Goal: Task Accomplishment & Management: Manage account settings

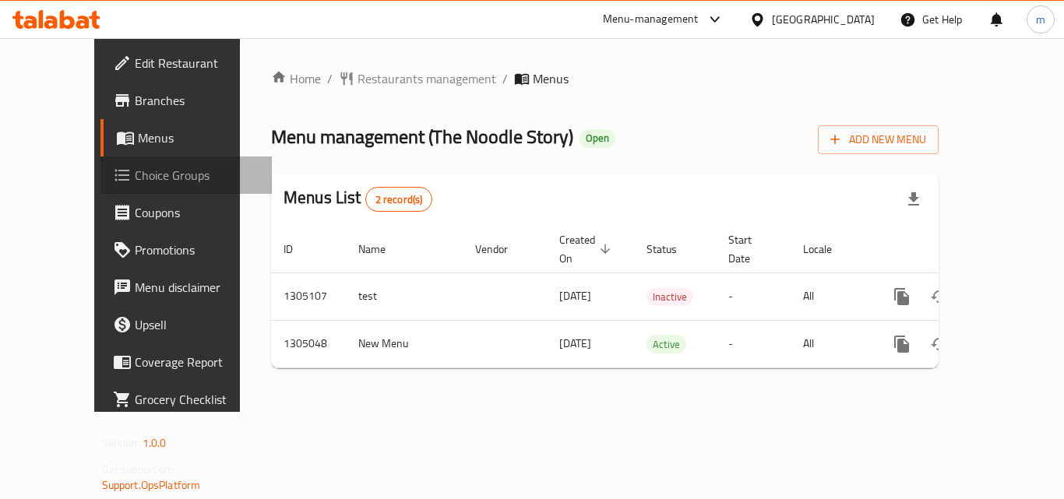
click at [135, 181] on span "Choice Groups" at bounding box center [197, 175] width 125 height 19
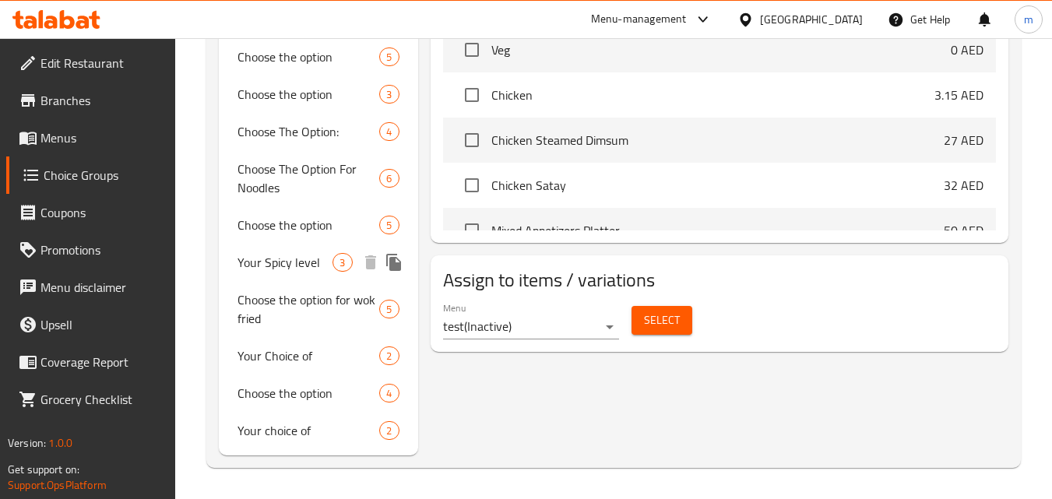
scroll to position [757, 0]
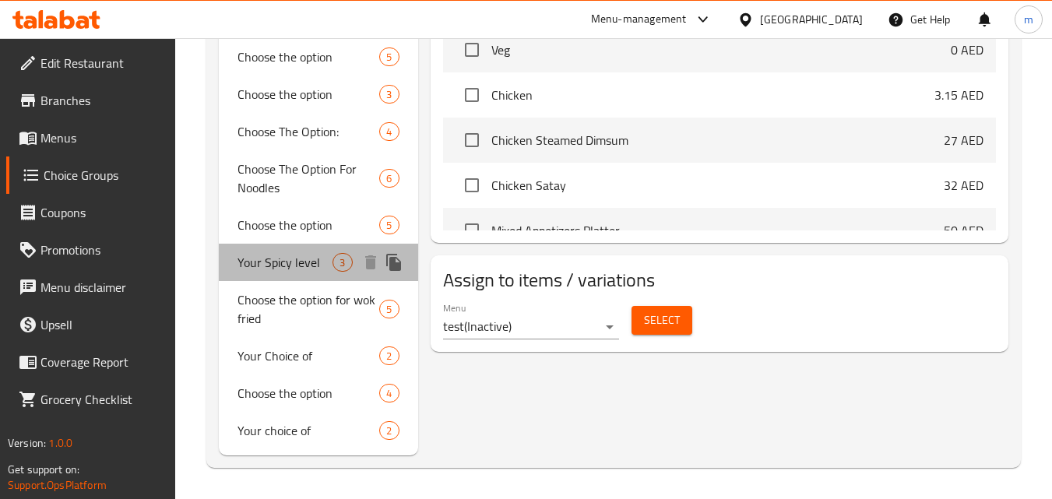
click at [260, 264] on span "Your Spicy level" at bounding box center [285, 262] width 95 height 19
type input "Your Spicy level"
type input "مستوى حار الخاص بك"
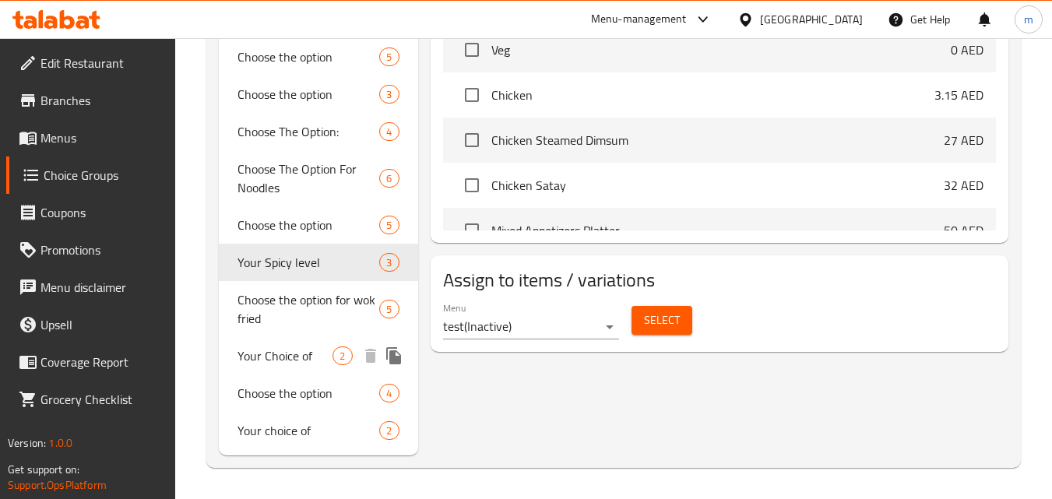
scroll to position [760, 0]
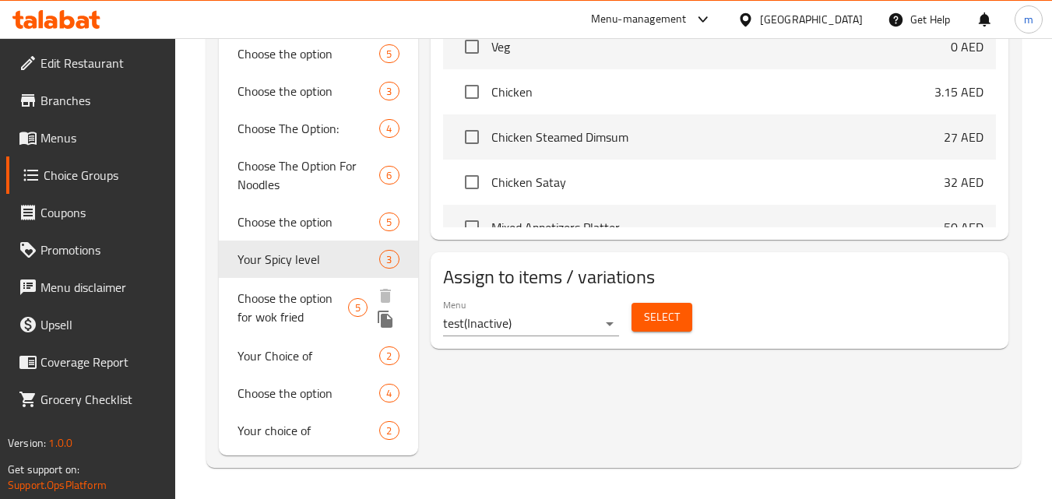
click at [285, 314] on span "Choose the option for wok fried" at bounding box center [293, 307] width 111 height 37
type input "Choose the option for wok fried"
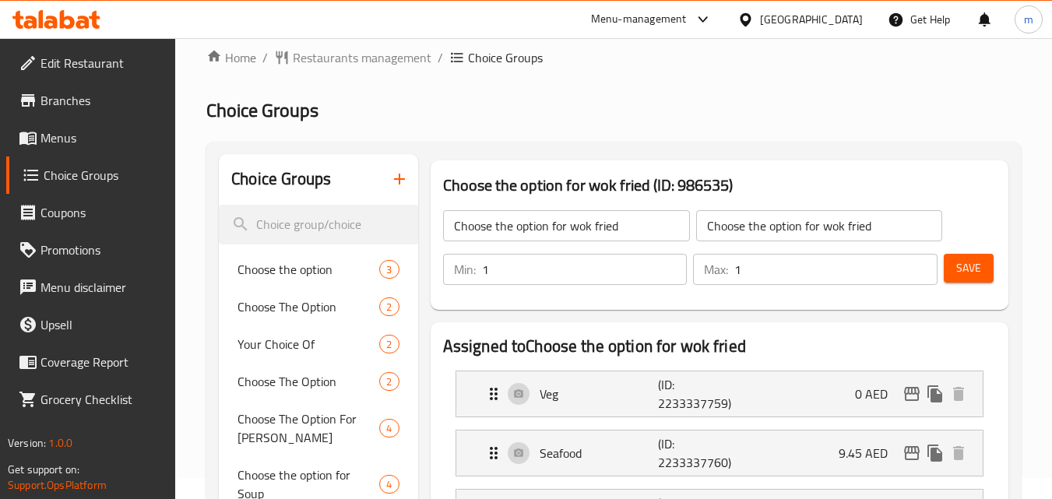
scroll to position [0, 0]
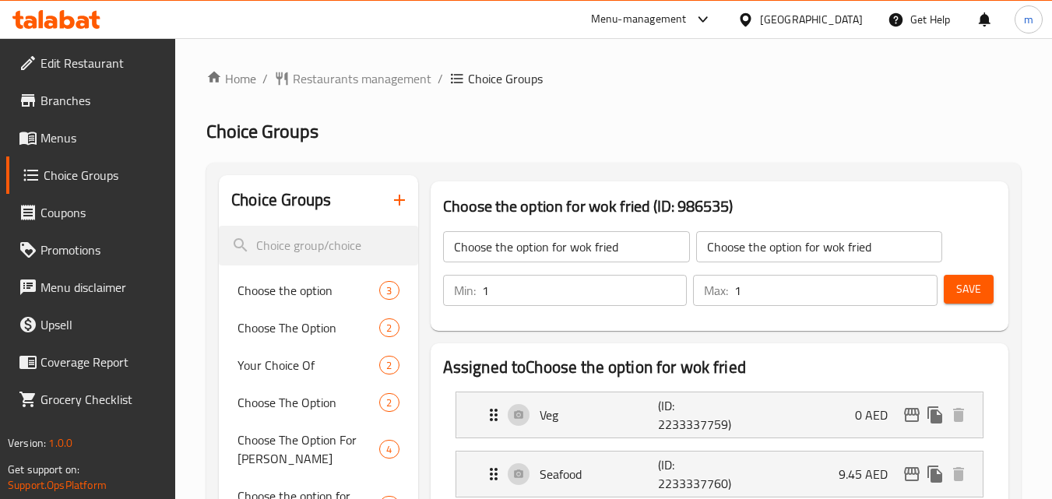
click at [62, 26] on icon at bounding box center [67, 19] width 15 height 19
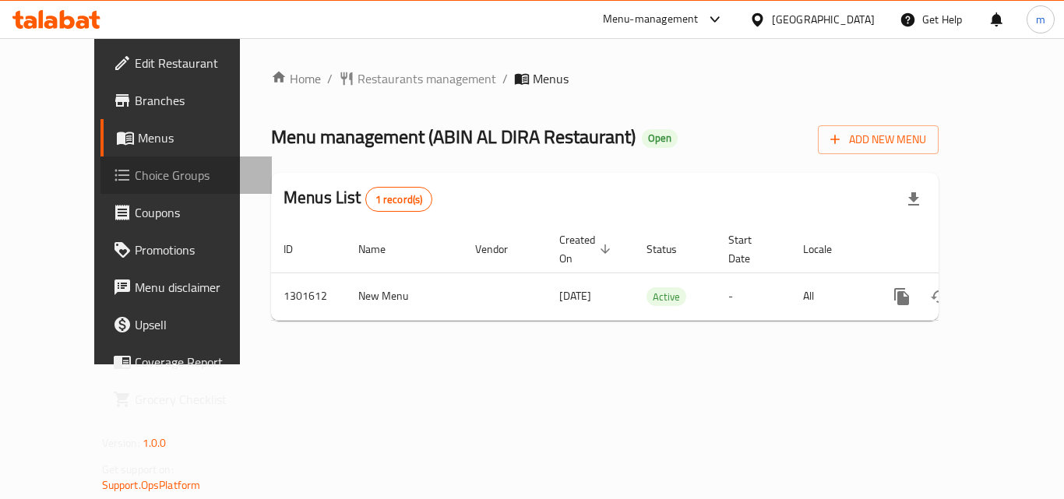
click at [135, 170] on span "Choice Groups" at bounding box center [197, 175] width 125 height 19
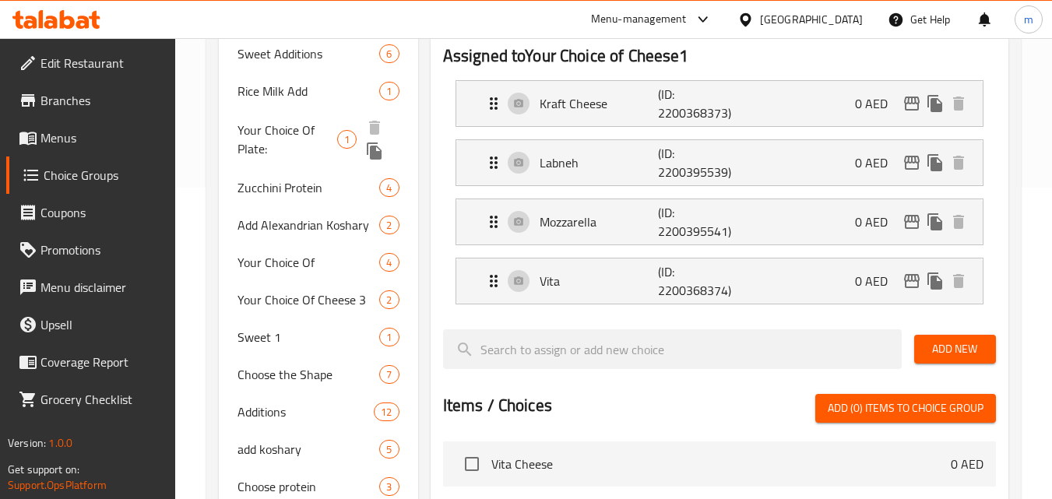
scroll to position [389, 0]
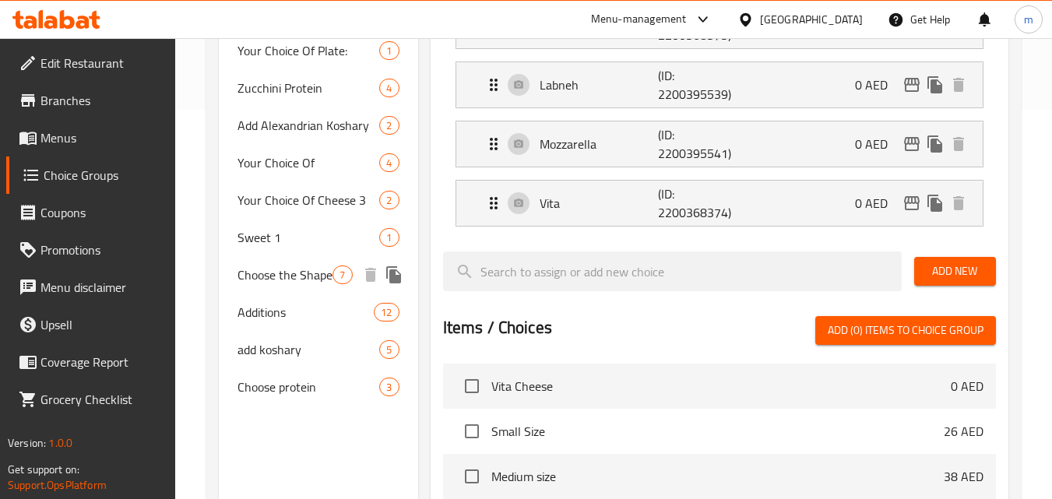
click at [291, 273] on span "Choose the Shape" at bounding box center [285, 275] width 95 height 19
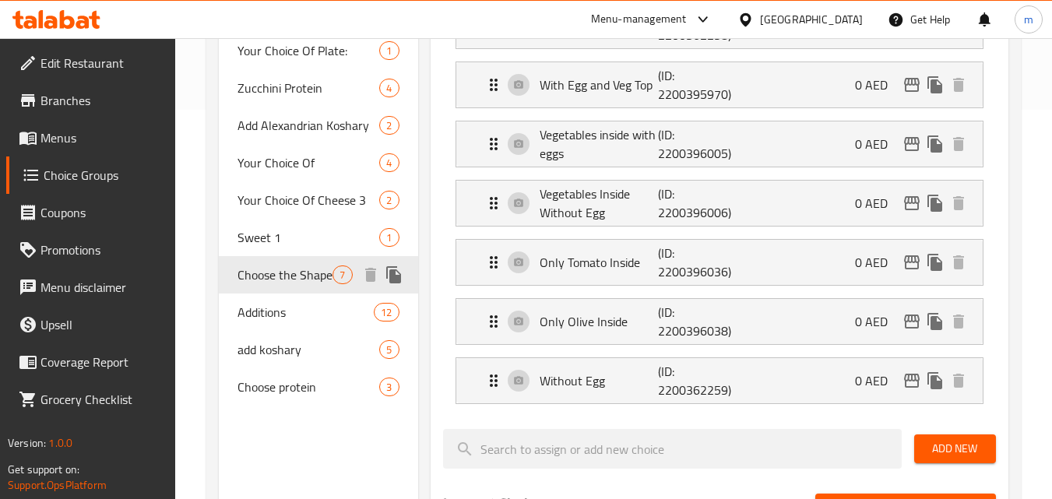
type input "Choose the Shape"
type input "اختر الشكل"
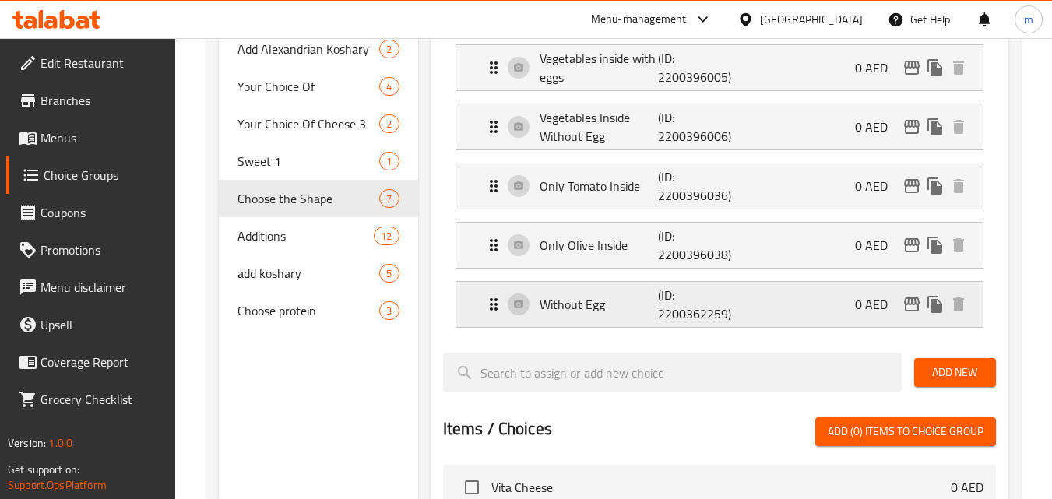
scroll to position [467, 0]
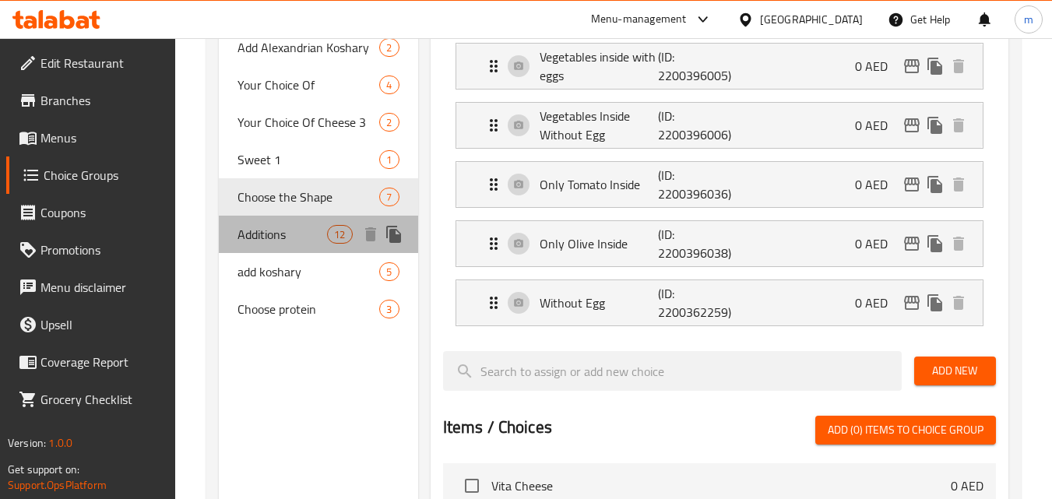
click at [310, 235] on span "Additions" at bounding box center [283, 234] width 90 height 19
type input "Additions"
type input "اضافات"
type input "0"
type input "4"
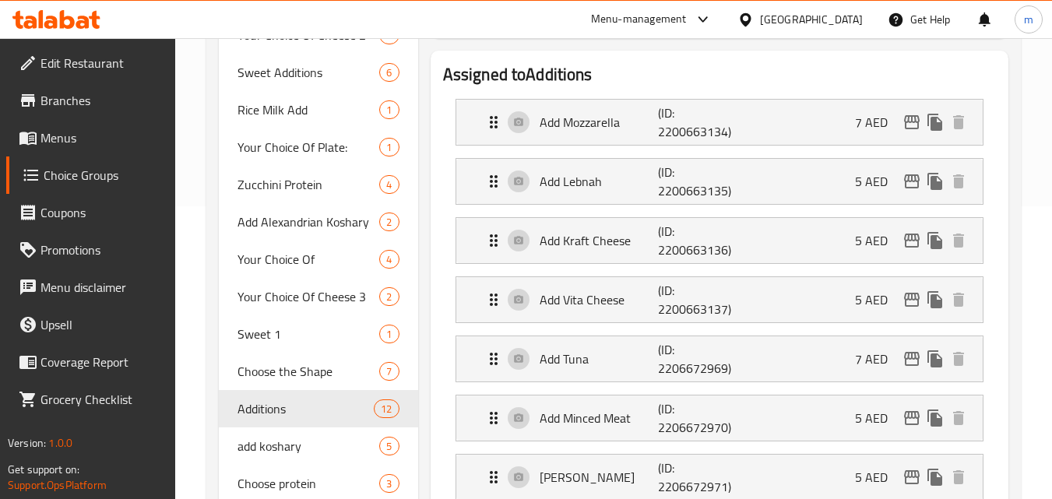
scroll to position [78, 0]
